Goal: Task Accomplishment & Management: Manage account settings

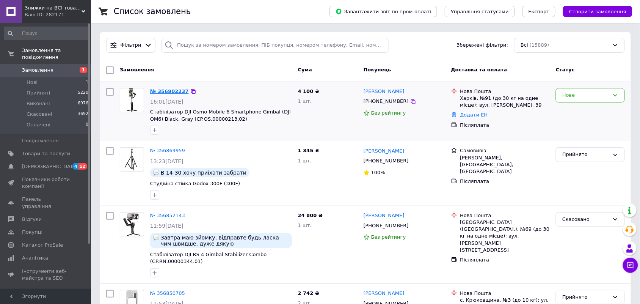
click at [171, 90] on link "№ 356902237" at bounding box center [169, 91] width 39 height 6
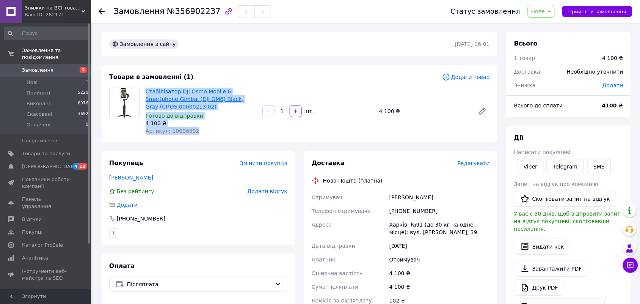
drag, startPoint x: 195, startPoint y: 128, endPoint x: 149, endPoint y: 91, distance: 58.6
click at [145, 91] on div "Стабілізатор DJI Osmo Mobile 6 Smartphone Gimbal (DJI OM6) Black, Gray (CP.OS.0…" at bounding box center [201, 111] width 117 height 50
copy div "Стабілізатор DJI Osmo Mobile 6 Smartphone Gimbal (DJI OM6) Black, Gray (CP.OS.0…"
click at [526, 164] on link "Viber" at bounding box center [530, 166] width 27 height 15
click at [43, 67] on span "Замовлення" at bounding box center [37, 70] width 31 height 7
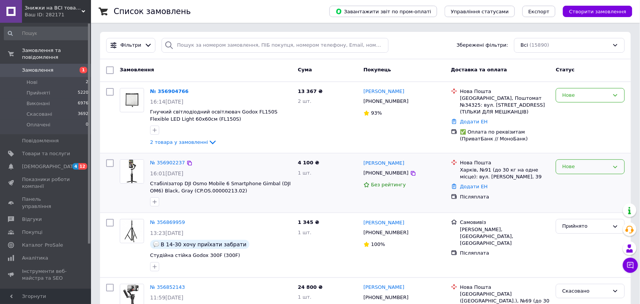
click at [589, 167] on div "Нове" at bounding box center [585, 167] width 47 height 8
click at [576, 181] on li "Прийнято" at bounding box center [590, 183] width 68 height 14
click at [165, 92] on link "№ 356904766" at bounding box center [169, 91] width 39 height 6
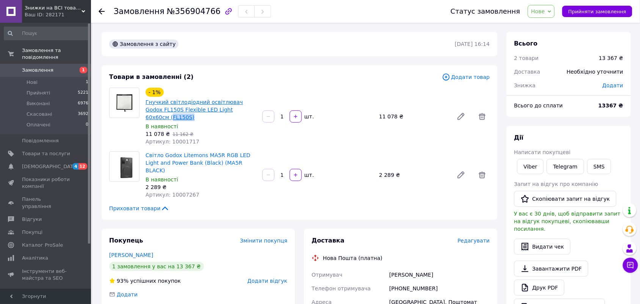
drag, startPoint x: 249, startPoint y: 108, endPoint x: 228, endPoint y: 108, distance: 20.9
click at [228, 108] on span "Гнучкий світлодіодний освітлювач Godox FL150S Flexible LED Light 60х60см (FL150…" at bounding box center [201, 109] width 111 height 23
copy link "FL150S)"
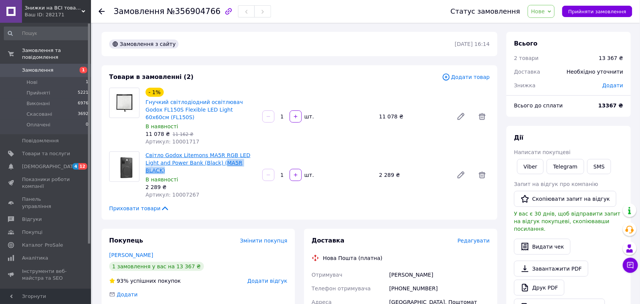
drag, startPoint x: 241, startPoint y: 154, endPoint x: 204, endPoint y: 155, distance: 37.2
click at [204, 155] on span "Світло Godox Litemons MA5R RGB LED Light and Power Bank (Black) (MA5R BLACK)" at bounding box center [201, 162] width 111 height 23
copy link "MA5R BLACK)"
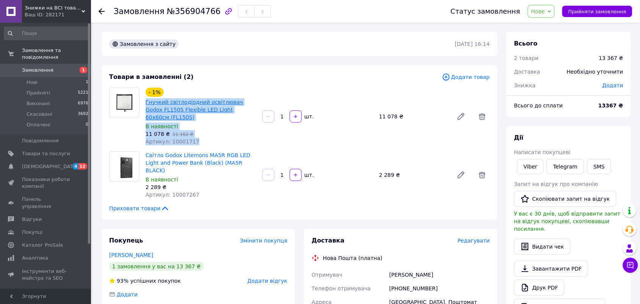
drag, startPoint x: 175, startPoint y: 127, endPoint x: 146, endPoint y: 104, distance: 36.9
click at [146, 104] on div "- 1% Гнучкий світлодіодний освітлювач Godox FL150S Flexible LED Light 60х60см (…" at bounding box center [201, 116] width 117 height 61
copy div "Гнучкий світлодіодний освітлювач Godox FL150S Flexible LED Light 60х60см (FL150…"
click at [529, 166] on link "Viber" at bounding box center [530, 166] width 27 height 15
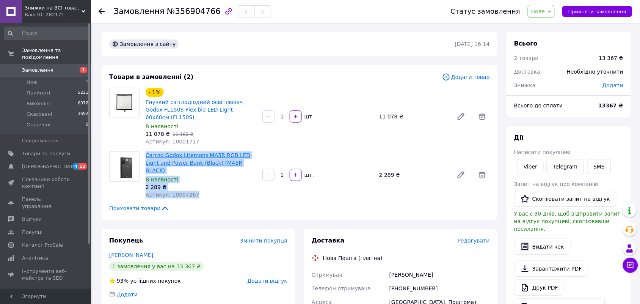
drag, startPoint x: 192, startPoint y: 179, endPoint x: 147, endPoint y: 149, distance: 54.4
click at [147, 150] on div "Світло Godox Litemons MA5R RGB LED Light and Power Bank (Black) (MA5R BLACK) В …" at bounding box center [201, 175] width 117 height 50
copy div "Світло Godox Litemons MA5R RGB LED Light and Power Bank (Black) (MA5R BLACK) В …"
click at [217, 104] on link "Гнучкий світлодіодний освітлювач Godox FL150S Flexible LED Light 60х60см (FL150…" at bounding box center [194, 109] width 97 height 21
click at [176, 152] on link "Світло Godox Litemons MA5R RGB LED Light and Power Bank (Black) (MA5R BLACK)" at bounding box center [198, 162] width 105 height 21
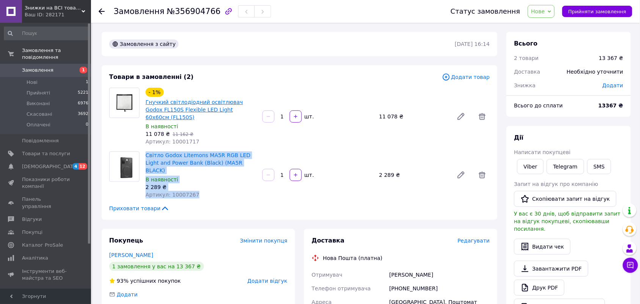
click at [179, 103] on link "Гнучкий світлодіодний освітлювач Godox FL150S Flexible LED Light 60х60см (FL150…" at bounding box center [194, 109] width 97 height 21
click at [220, 109] on link "Гнучкий світлодіодний освітлювач Godox FL150S Flexible LED Light 60х60см (FL150…" at bounding box center [194, 109] width 97 height 21
